Goal: Task Accomplishment & Management: Use online tool/utility

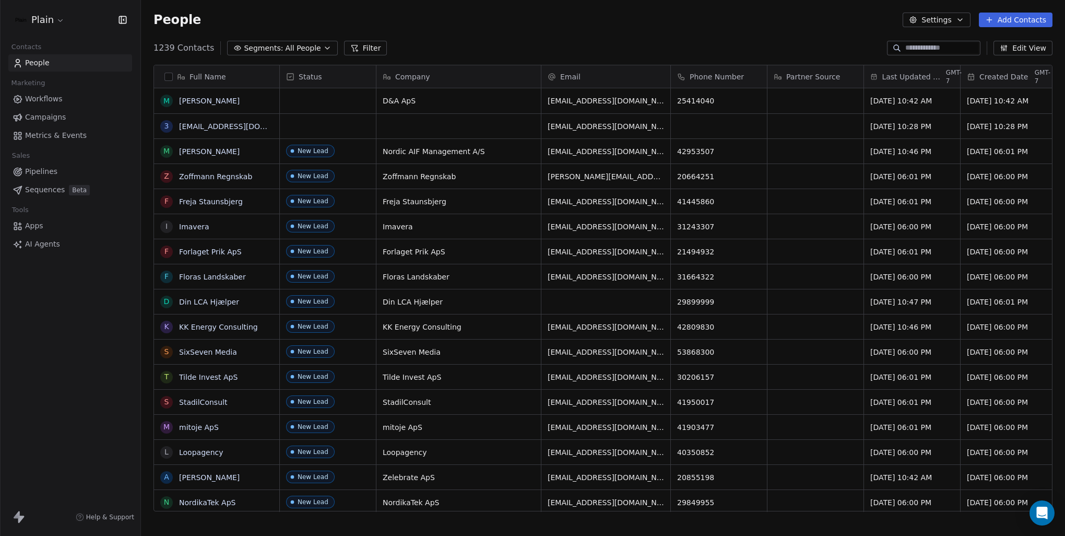
scroll to position [464, 916]
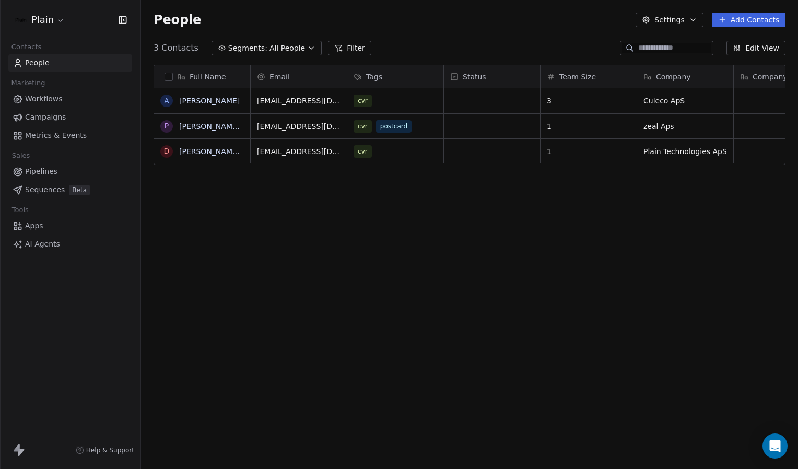
scroll to position [405, 649]
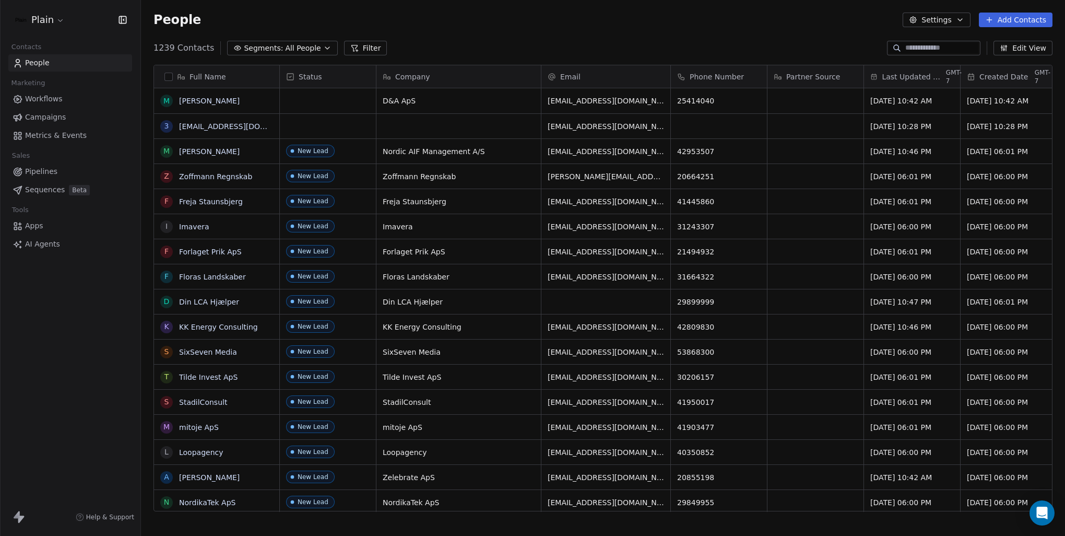
scroll to position [464, 916]
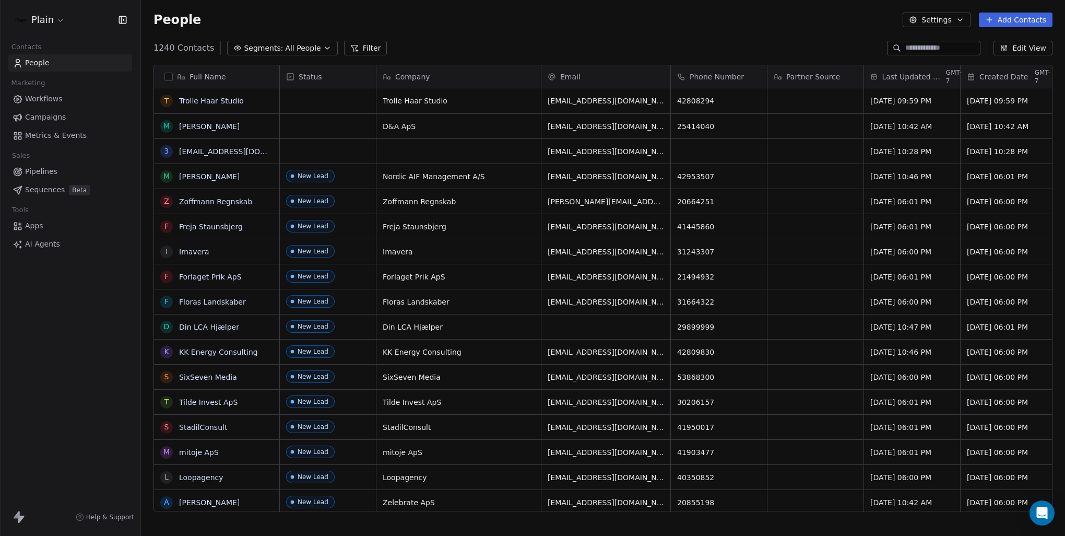
scroll to position [464, 916]
click at [1001, 76] on span "Created Date" at bounding box center [1004, 77] width 49 height 10
click at [875, 83] on html "Plain Contacts People Marketing Workflows Campaigns Metrics & Events Sales Pipe…" at bounding box center [532, 268] width 1065 height 536
click at [898, 75] on span "Last Updated Date" at bounding box center [913, 77] width 62 height 10
click at [907, 110] on span "Sort Descending" at bounding box center [914, 115] width 61 height 10
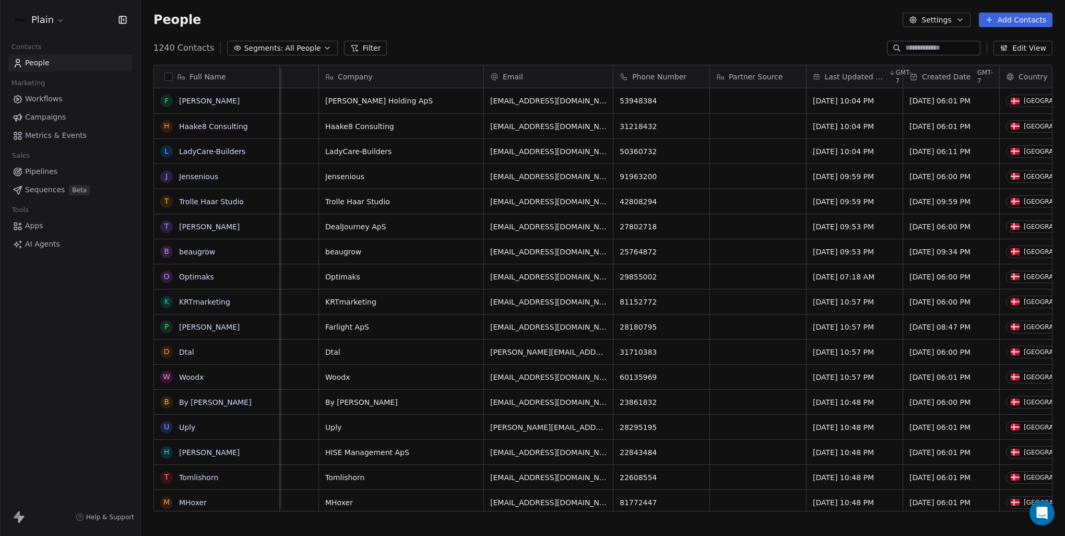
scroll to position [0, 0]
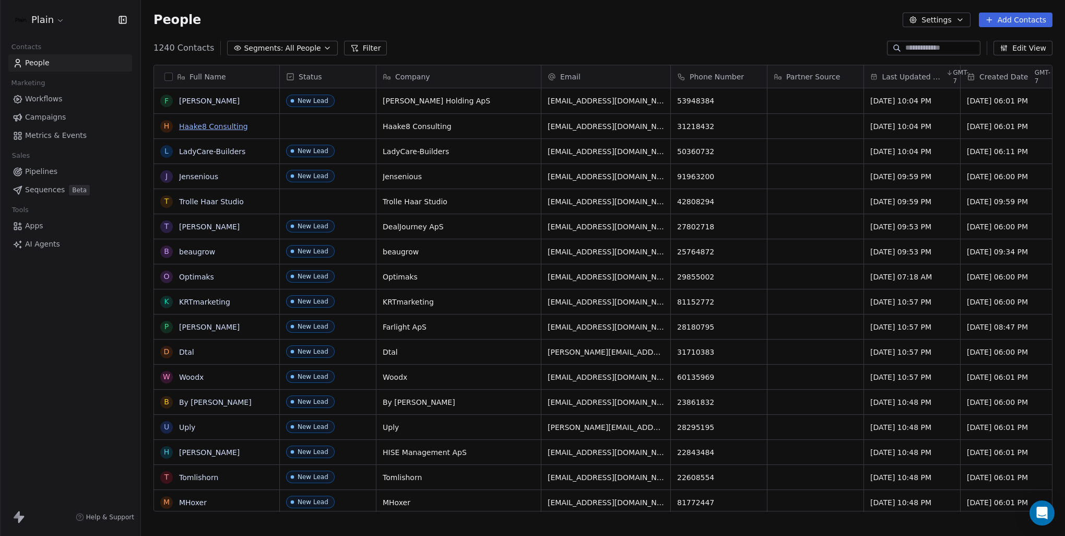
click at [209, 126] on link "Haake8 Consulting" at bounding box center [213, 126] width 69 height 8
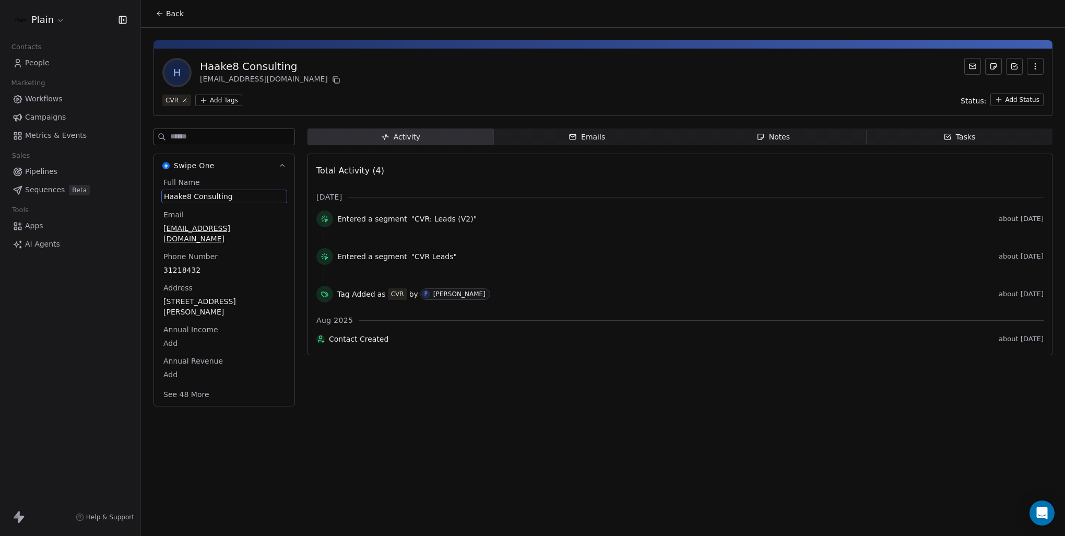
drag, startPoint x: 236, startPoint y: 195, endPoint x: 195, endPoint y: 195, distance: 40.2
click at [195, 195] on span "Haake8 Consulting" at bounding box center [224, 196] width 121 height 10
click at [195, 195] on textarea "**********" at bounding box center [220, 206] width 116 height 32
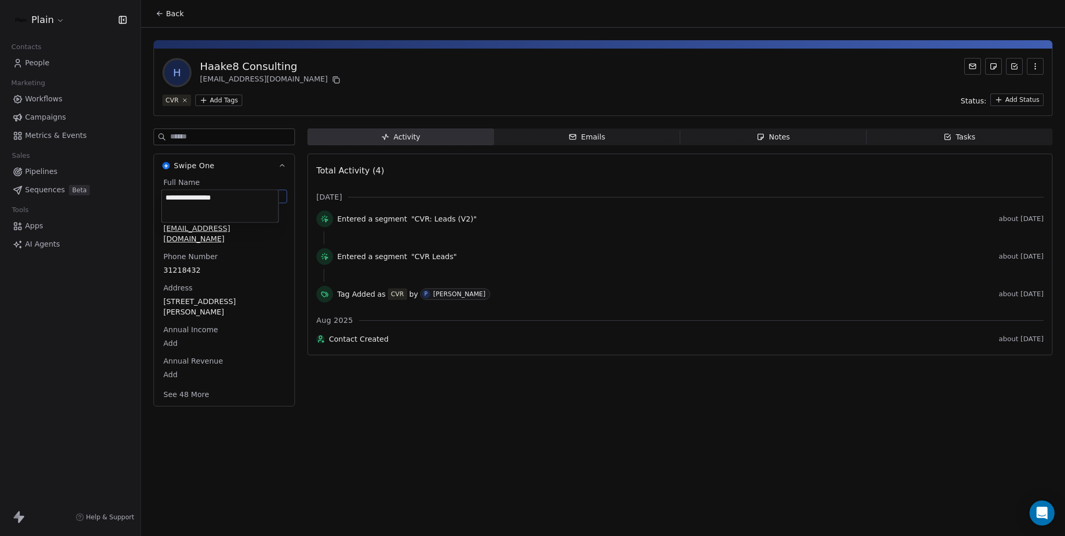
click at [185, 382] on html "**********" at bounding box center [532, 268] width 1065 height 536
click at [185, 384] on button "See 48 More" at bounding box center [186, 393] width 58 height 19
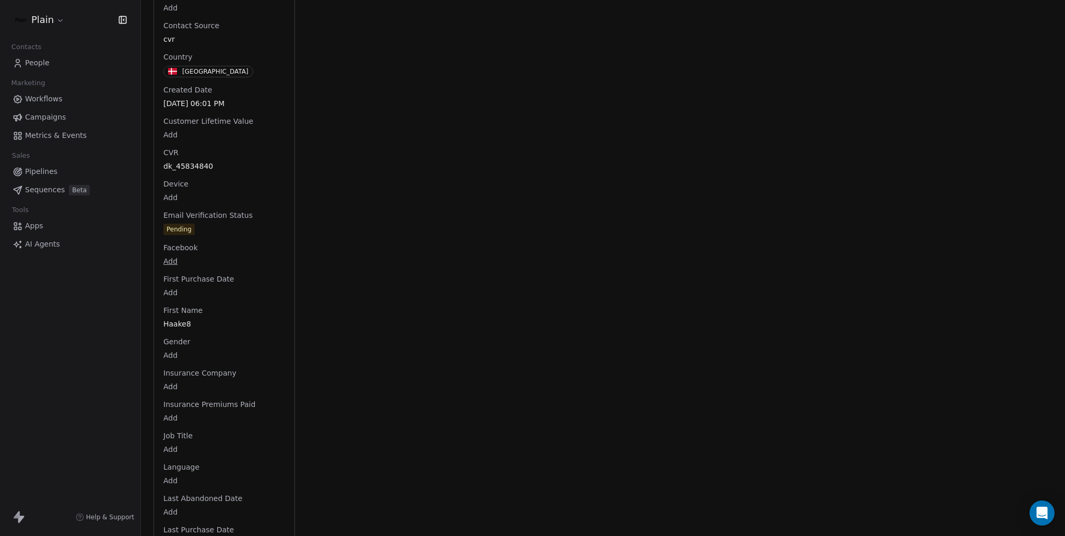
scroll to position [409, 0]
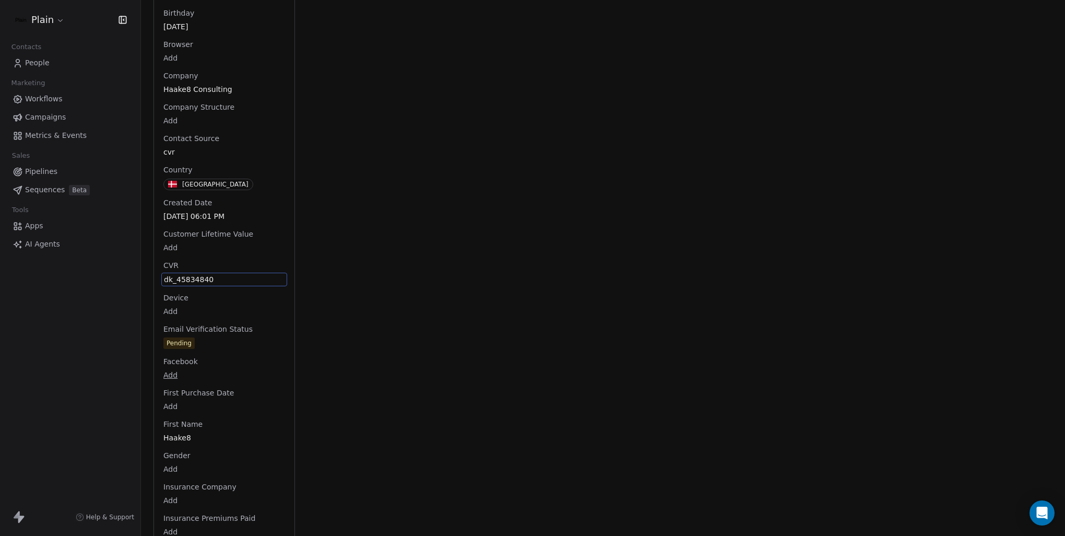
drag, startPoint x: 174, startPoint y: 158, endPoint x: 180, endPoint y: 158, distance: 5.7
drag, startPoint x: 178, startPoint y: 267, endPoint x: 193, endPoint y: 267, distance: 15.7
click at [193, 274] on span "dk_45834840" at bounding box center [224, 279] width 121 height 10
click at [191, 274] on span "dk_45834840" at bounding box center [224, 279] width 121 height 10
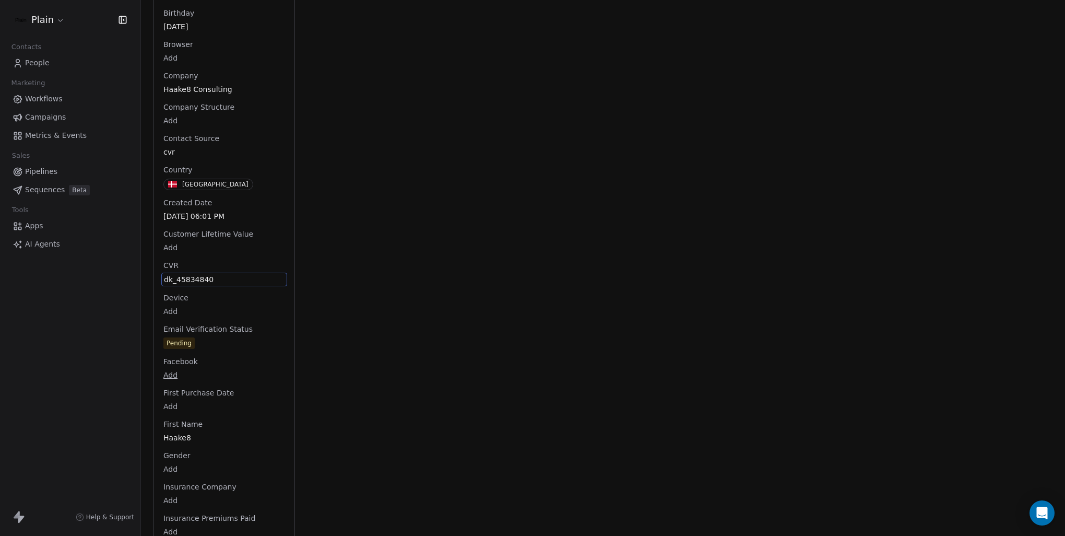
click at [191, 274] on span "dk_45834840" at bounding box center [224, 279] width 121 height 10
drag, startPoint x: 178, startPoint y: 271, endPoint x: 207, endPoint y: 271, distance: 29.8
click at [207, 271] on textarea "**********" at bounding box center [220, 278] width 116 height 32
click at [30, 60] on html "Plain Contacts People Marketing Workflows Campaigns Metrics & Events Sales Pipe…" at bounding box center [532, 268] width 1065 height 536
click at [35, 64] on span "People" at bounding box center [37, 62] width 25 height 11
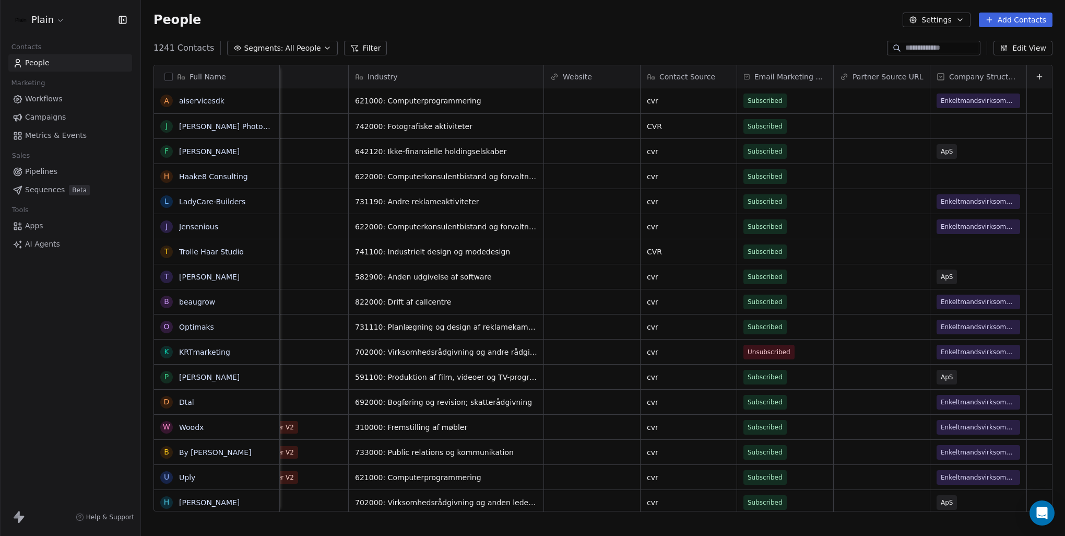
scroll to position [0, 996]
click at [248, 130] on link "[PERSON_NAME] Photography" at bounding box center [234, 126] width 110 height 8
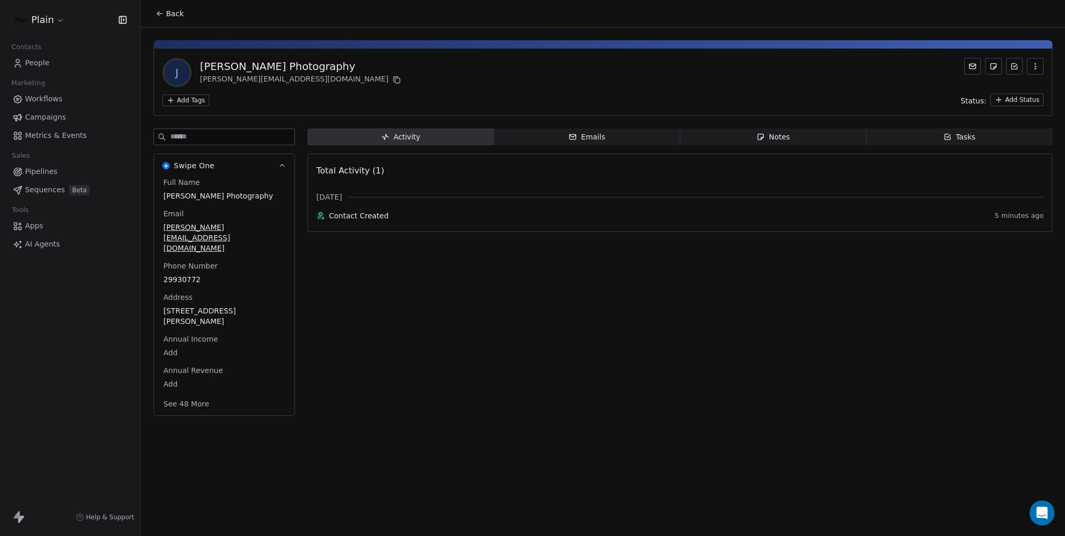
click at [193, 394] on button "See 48 More" at bounding box center [186, 403] width 58 height 19
click at [48, 63] on span "People" at bounding box center [37, 62] width 25 height 11
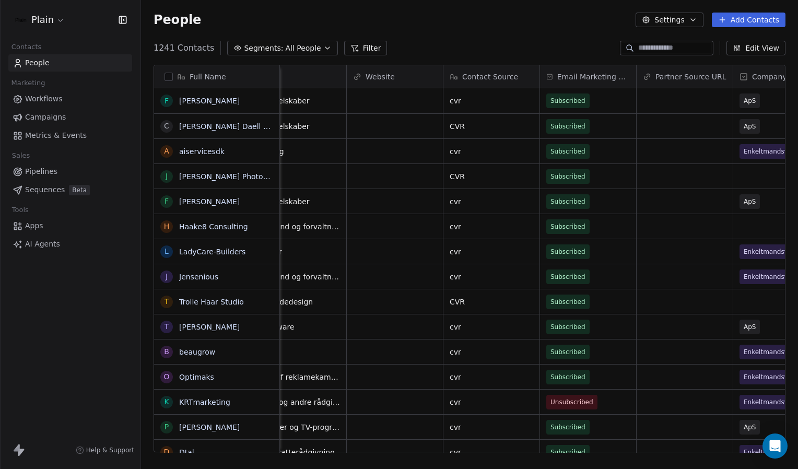
scroll to position [0, 1263]
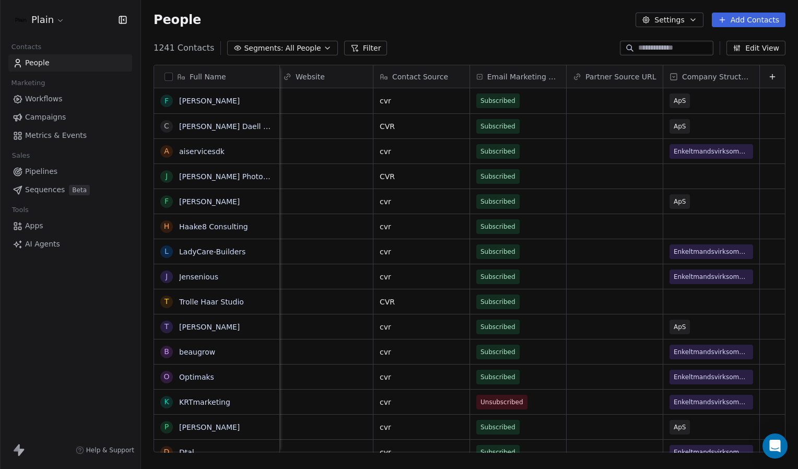
click at [485, 29] on div "People Settings Add Contacts" at bounding box center [469, 20] width 657 height 40
click at [269, 43] on span "Segments:" at bounding box center [263, 48] width 39 height 11
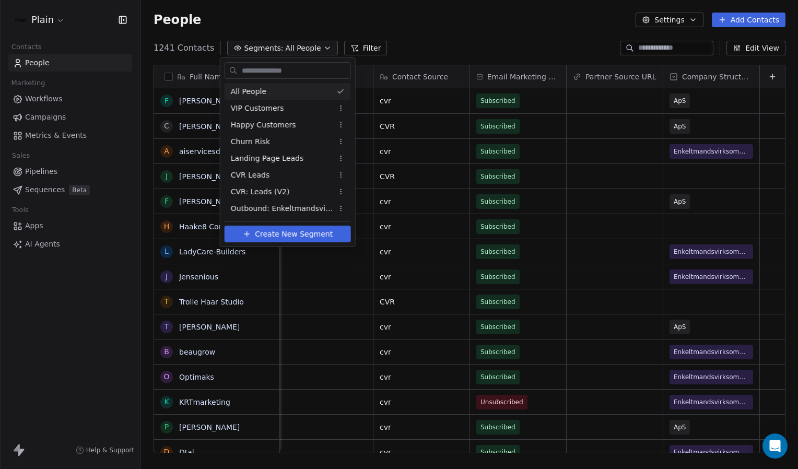
click at [328, 26] on html "Plain Contacts People Marketing Workflows Campaigns Metrics & Events Sales Pipe…" at bounding box center [399, 234] width 798 height 469
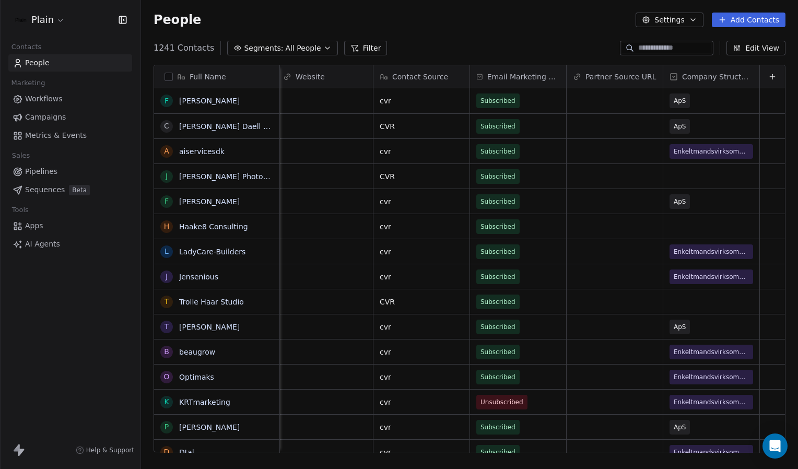
click at [359, 45] on button "Filter" at bounding box center [365, 48] width 43 height 15
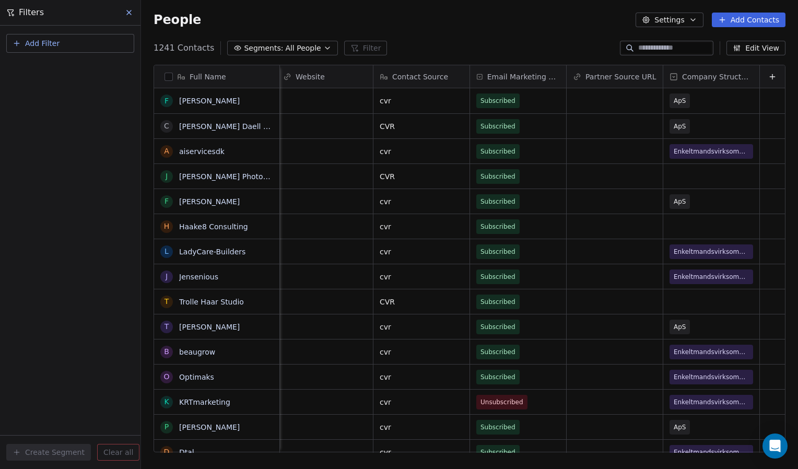
click at [86, 48] on button "Add Filter" at bounding box center [70, 43] width 128 height 19
click at [69, 68] on span "Contact properties" at bounding box center [51, 68] width 68 height 11
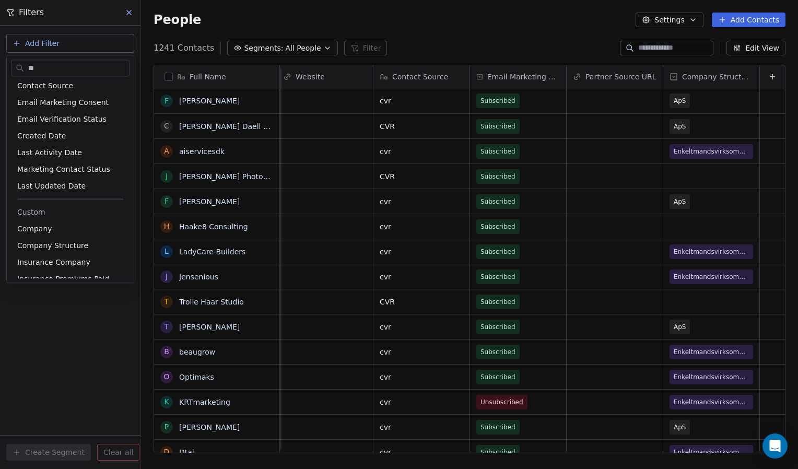
scroll to position [0, 0]
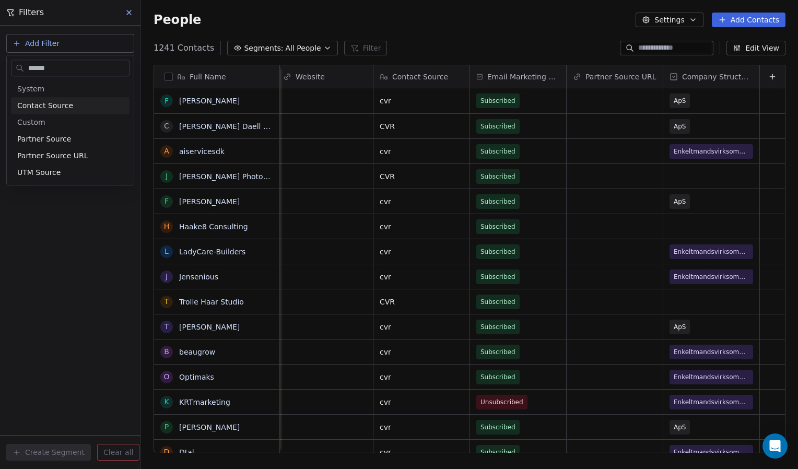
type input "******"
click at [65, 108] on span "Contact Source" at bounding box center [45, 105] width 56 height 10
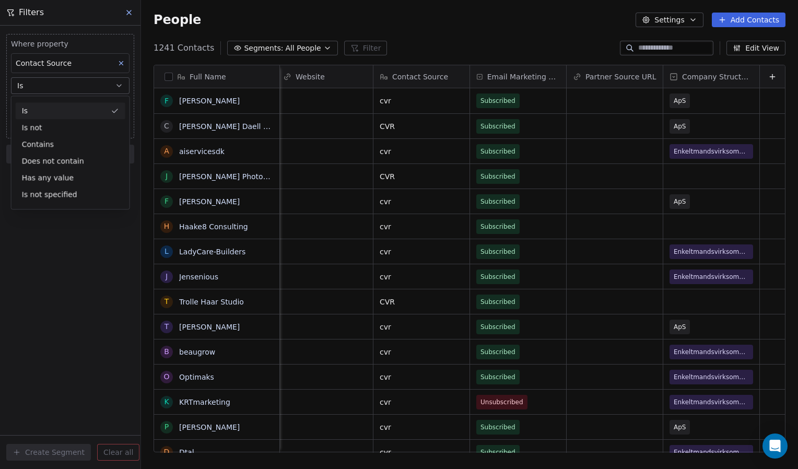
click at [64, 115] on div "Is" at bounding box center [71, 110] width 110 height 17
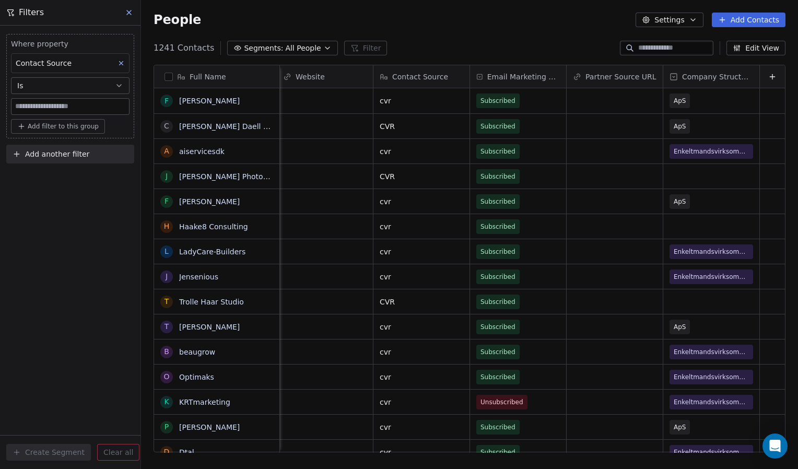
click at [53, 110] on input at bounding box center [70, 107] width 118 height 16
type input "***"
click at [88, 265] on div "Where property Contact Source Is *** Add filter to this group Add another filte…" at bounding box center [70, 247] width 140 height 443
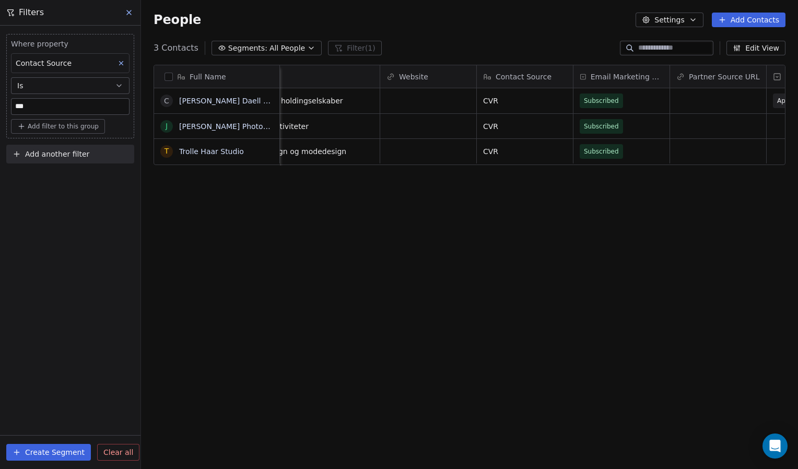
scroll to position [0, 1155]
click at [47, 451] on button "Create Segment" at bounding box center [48, 452] width 85 height 17
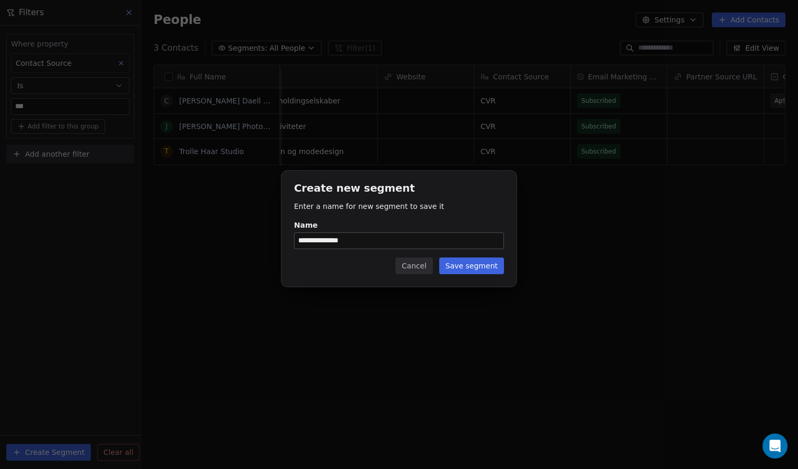
type input "**********"
click at [473, 266] on button "Save segment" at bounding box center [471, 265] width 65 height 17
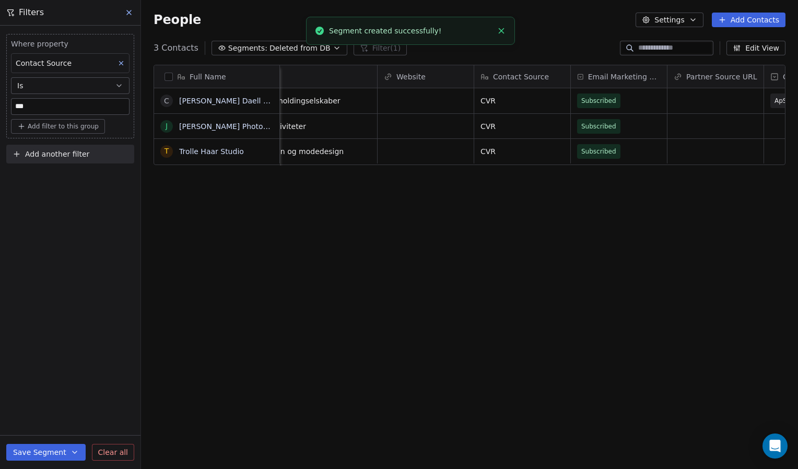
click at [419, 197] on div "Full Name C [PERSON_NAME] Daell [PERSON_NAME] J [PERSON_NAME] Photography T Tro…" at bounding box center [469, 262] width 657 height 413
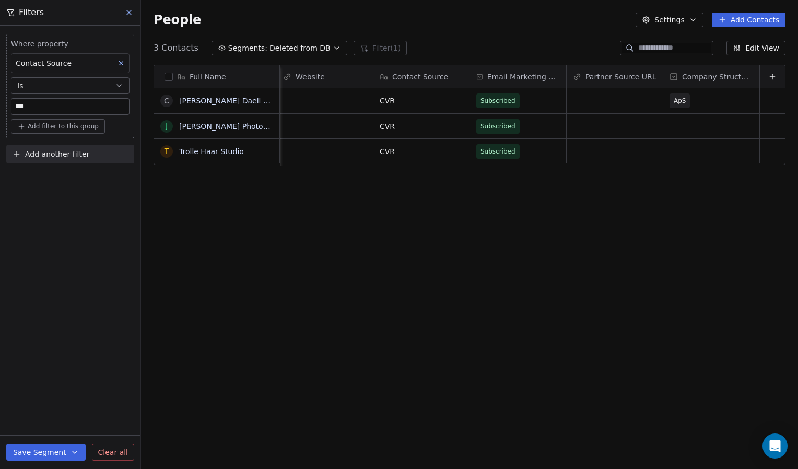
click at [333, 48] on icon "button" at bounding box center [337, 48] width 8 height 8
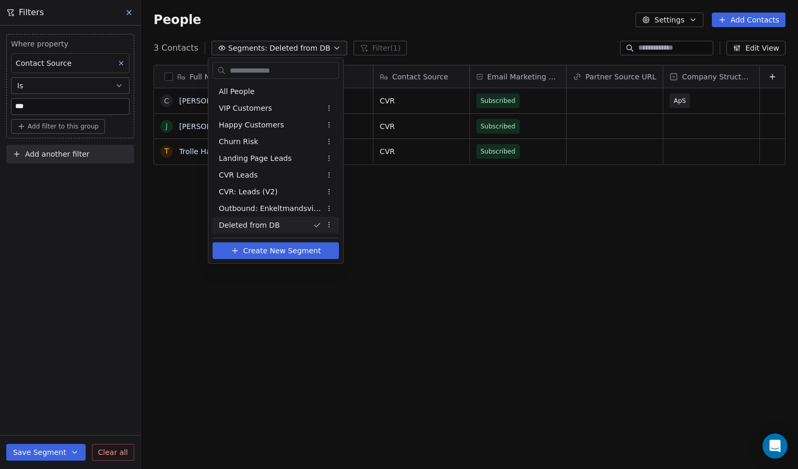
click at [462, 47] on html "Plain Contacts People Marketing Workflows Campaigns Metrics & Events Sales Pipe…" at bounding box center [399, 234] width 798 height 469
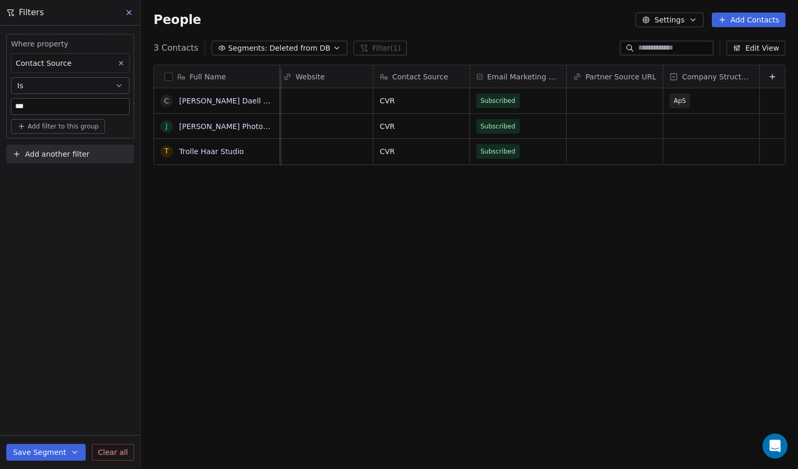
click at [740, 45] on icon "button" at bounding box center [737, 48] width 8 height 8
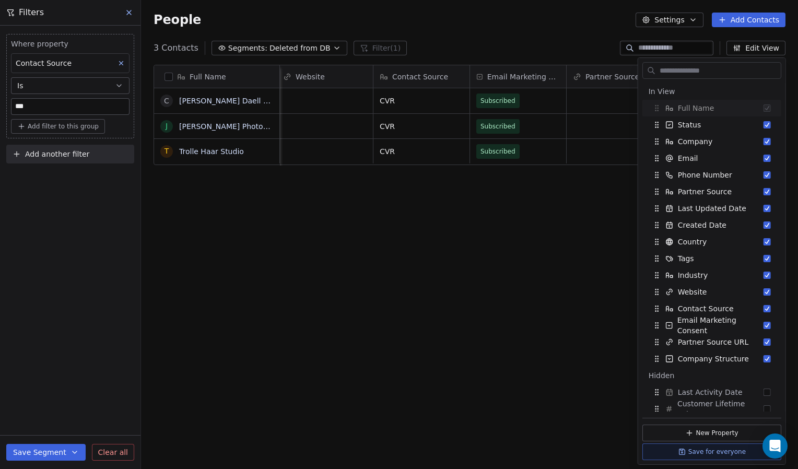
click at [585, 51] on div "3 Contacts Segments: Deleted from DB Filter (1) Edit View" at bounding box center [469, 48] width 657 height 17
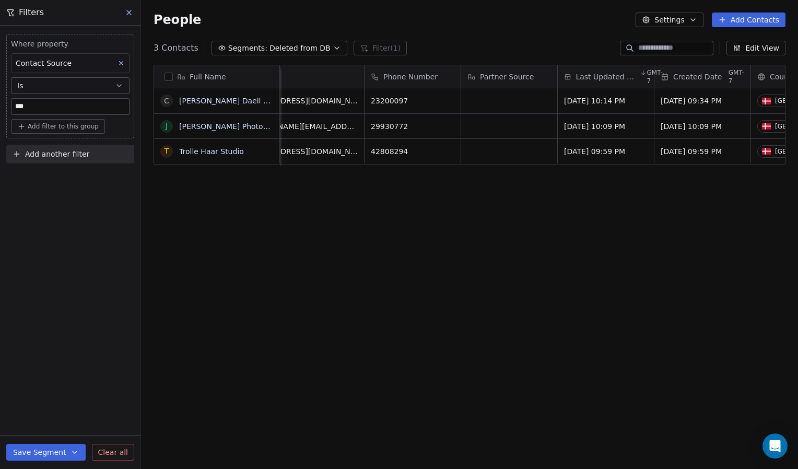
scroll to position [8, 0]
